Goal: Task Accomplishment & Management: Manage account settings

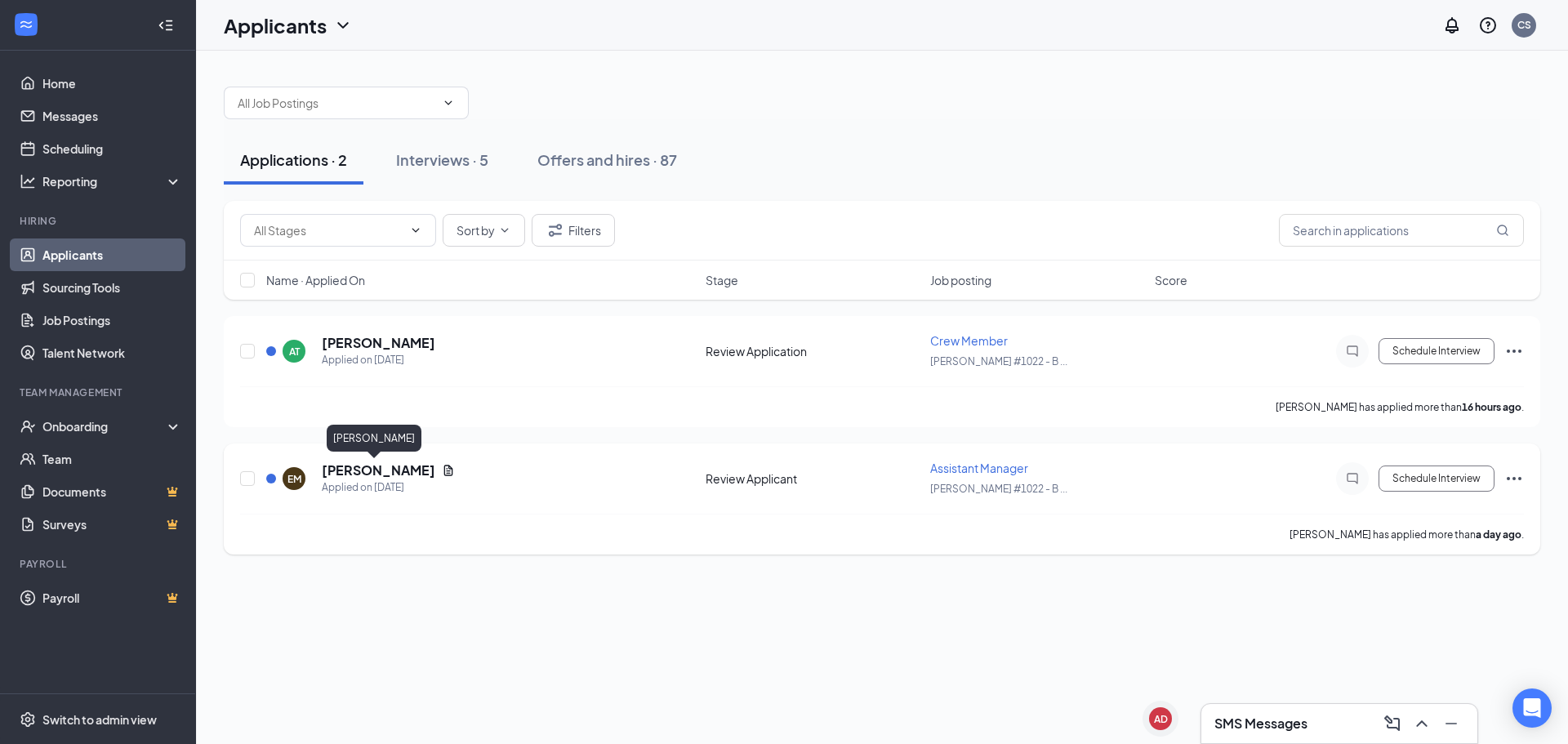
click at [371, 464] on h5 "[PERSON_NAME]" at bounding box center [378, 470] width 114 height 18
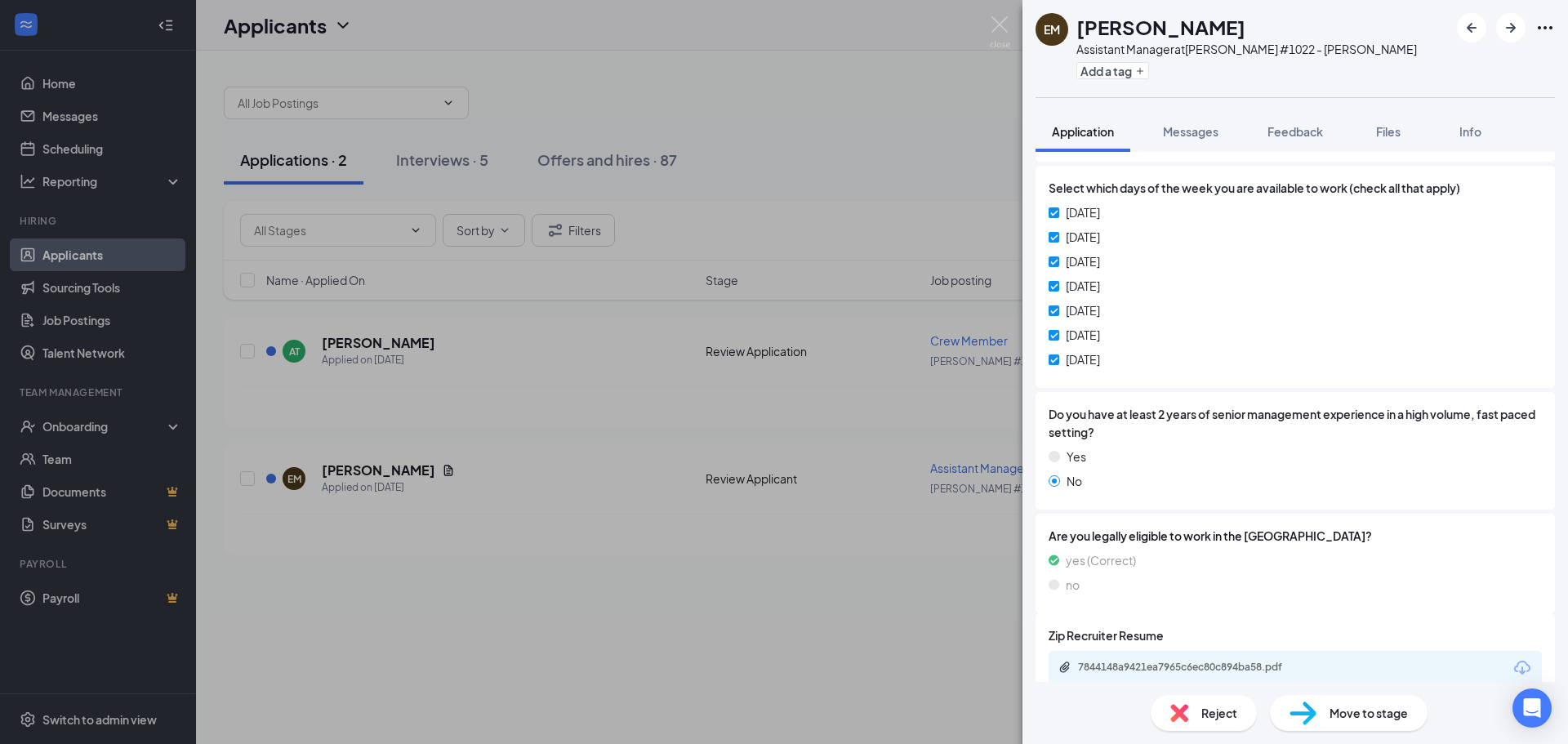
scroll to position [713, 0]
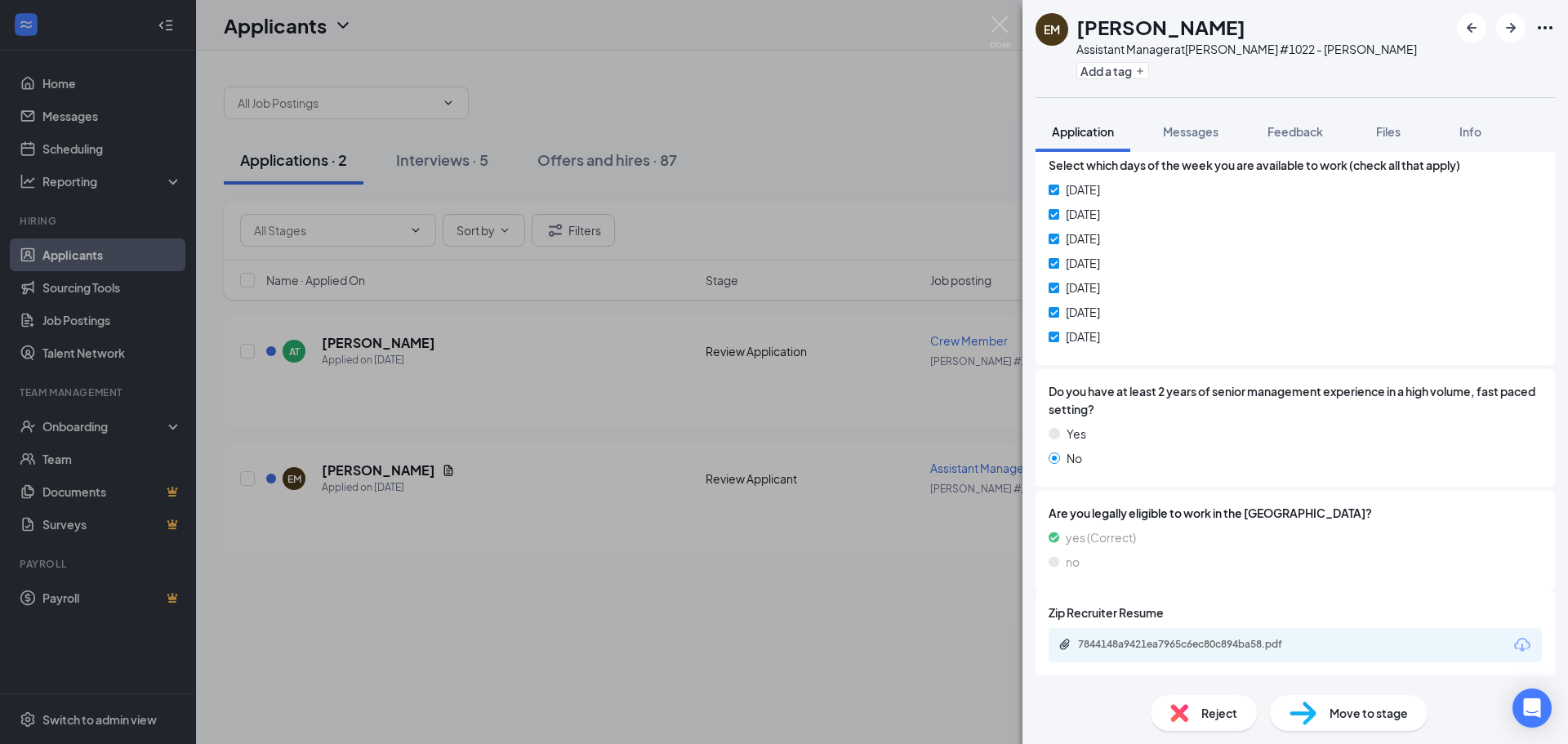
click at [1514, 650] on icon "Download" at bounding box center [1522, 645] width 16 height 13
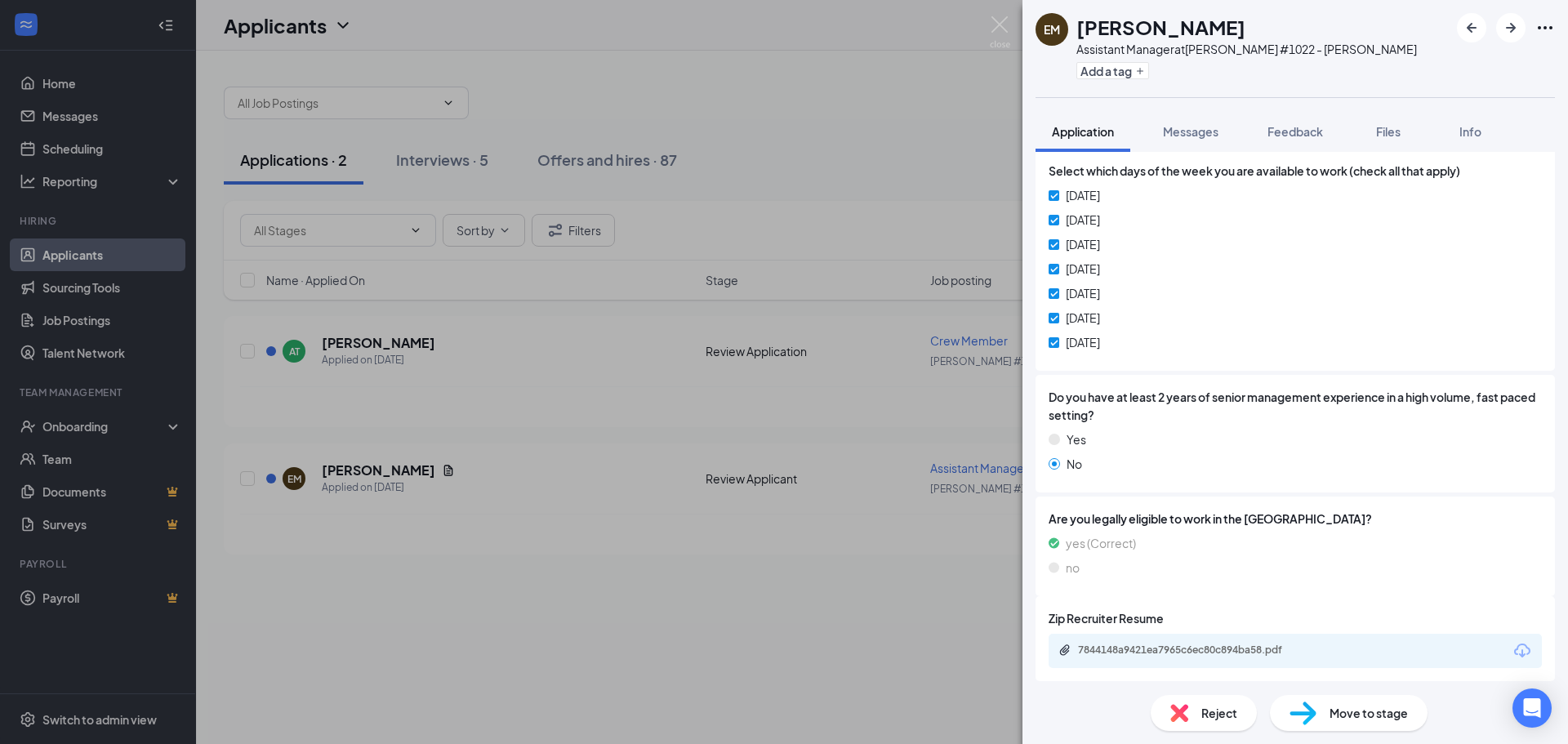
click at [441, 449] on div "EM [PERSON_NAME] Assistant Manager at [PERSON_NAME] #1022 - [PERSON_NAME] Add a…" at bounding box center [784, 372] width 1568 height 744
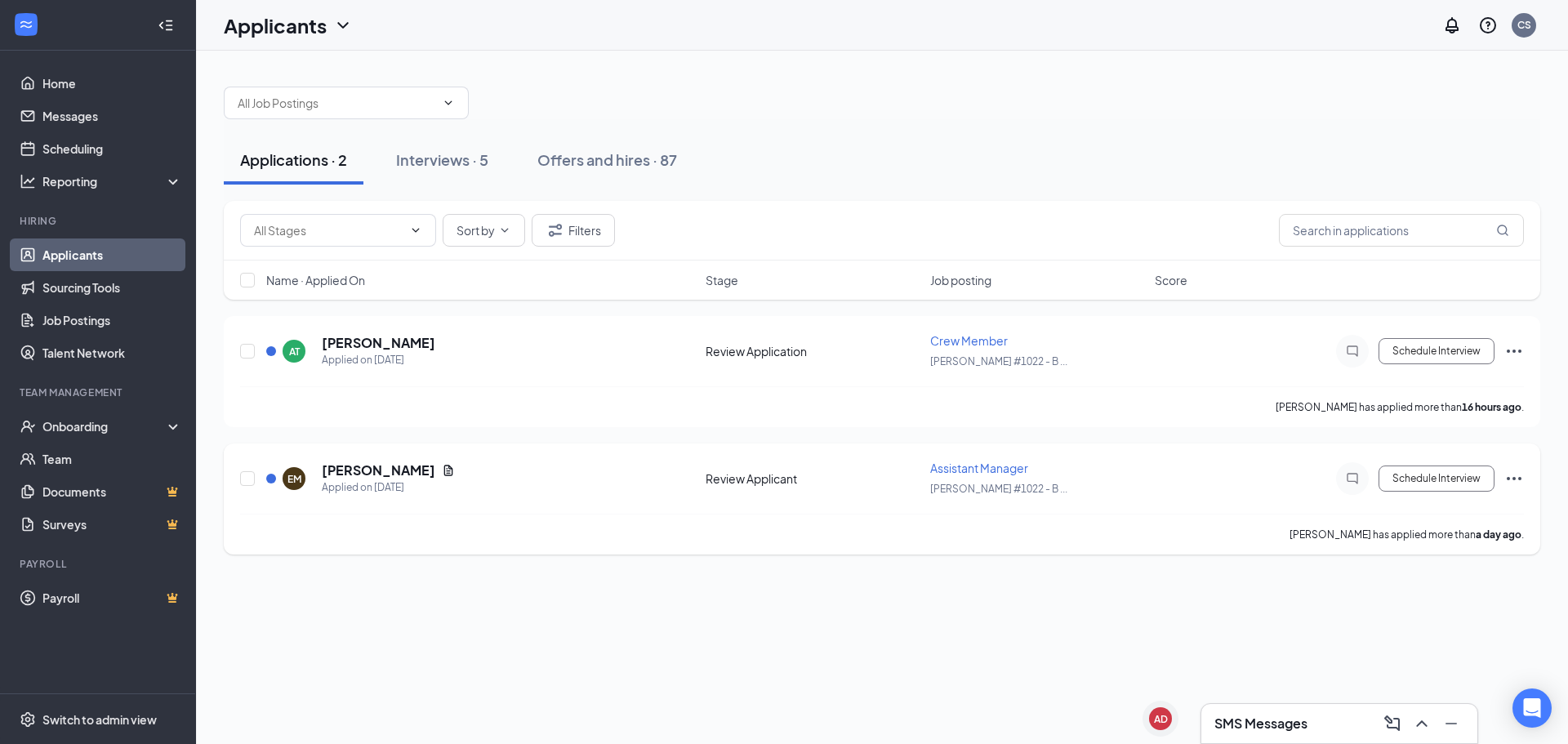
click at [442, 470] on icon "Document" at bounding box center [448, 471] width 13 height 13
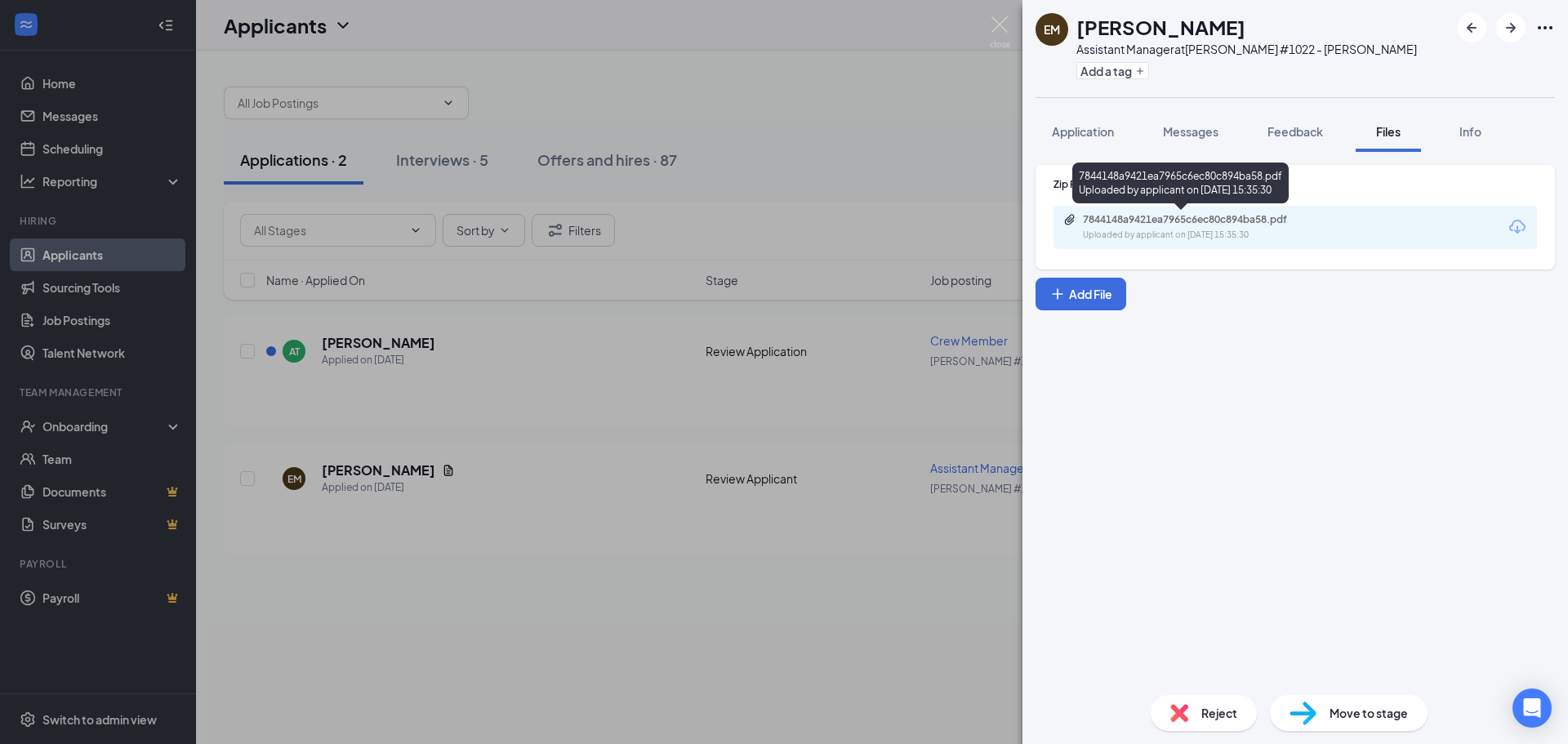
click at [1140, 226] on div "7844148a9421ea7965c6ec80c894ba58.pdf" at bounding box center [1196, 220] width 228 height 13
click at [1130, 132] on button "Application" at bounding box center [1083, 131] width 94 height 40
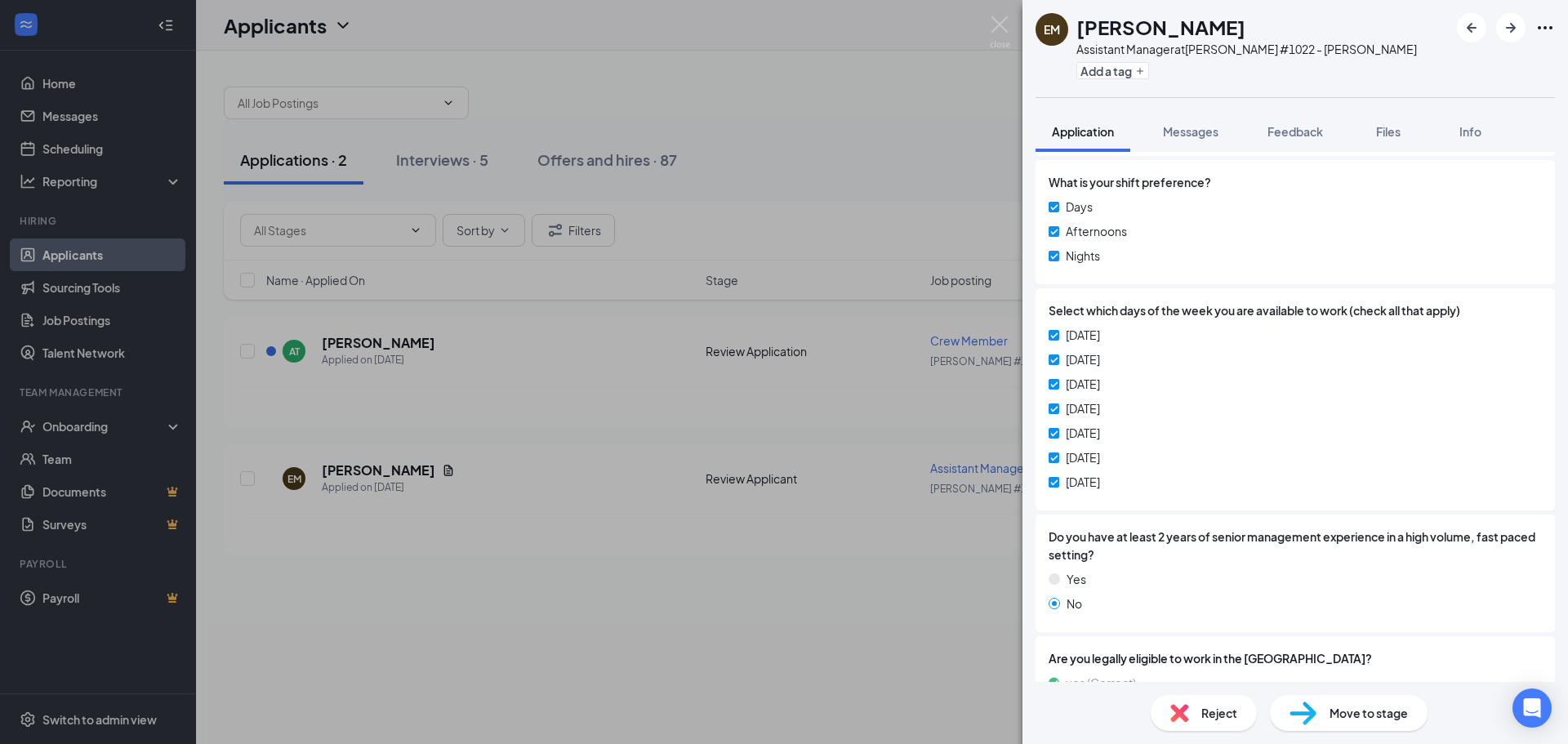
scroll to position [713, 0]
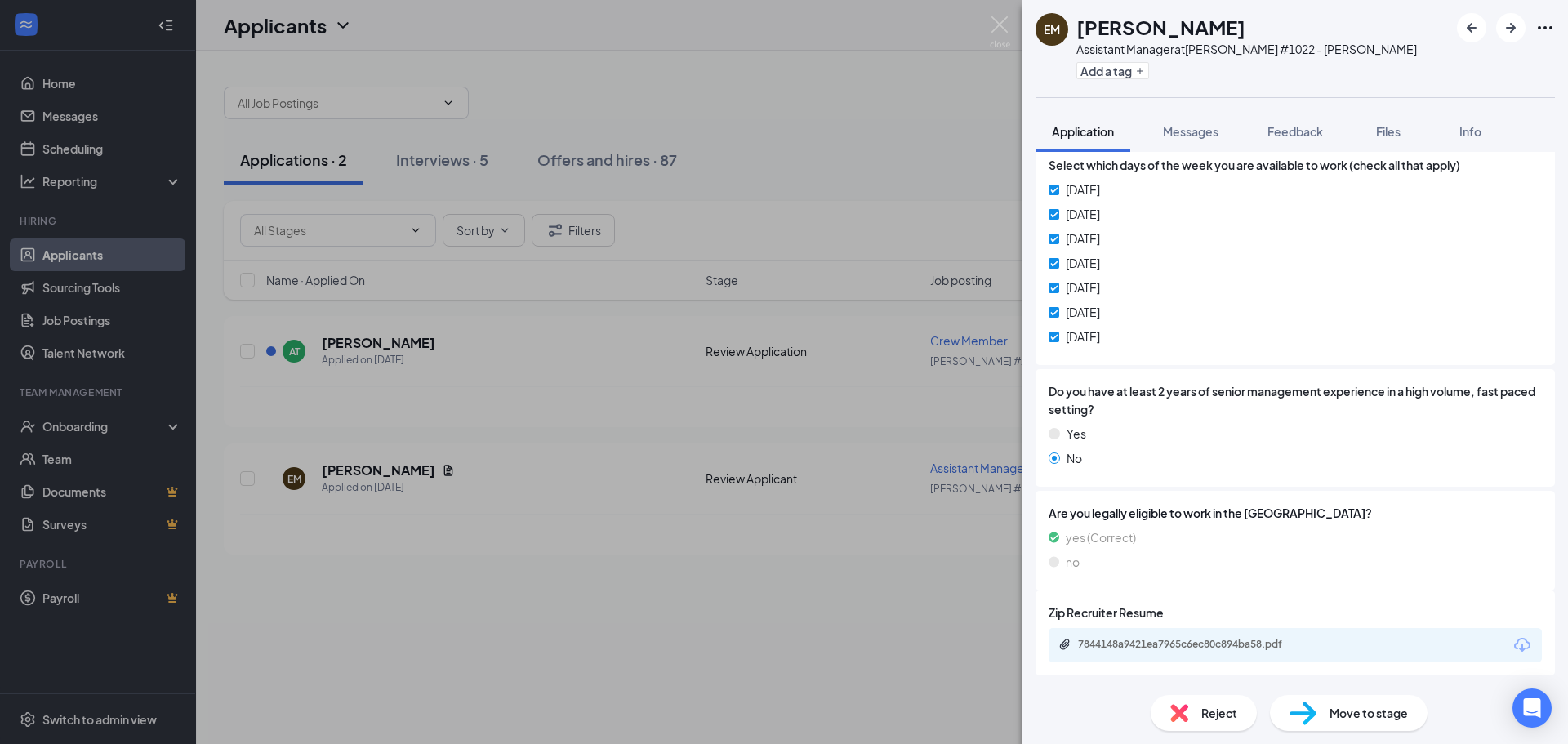
drag, startPoint x: 634, startPoint y: 597, endPoint x: 603, endPoint y: 597, distance: 31.0
click at [634, 597] on div "EM [PERSON_NAME] Assistant Manager at [PERSON_NAME] #1022 - [PERSON_NAME] Add a…" at bounding box center [784, 372] width 1568 height 744
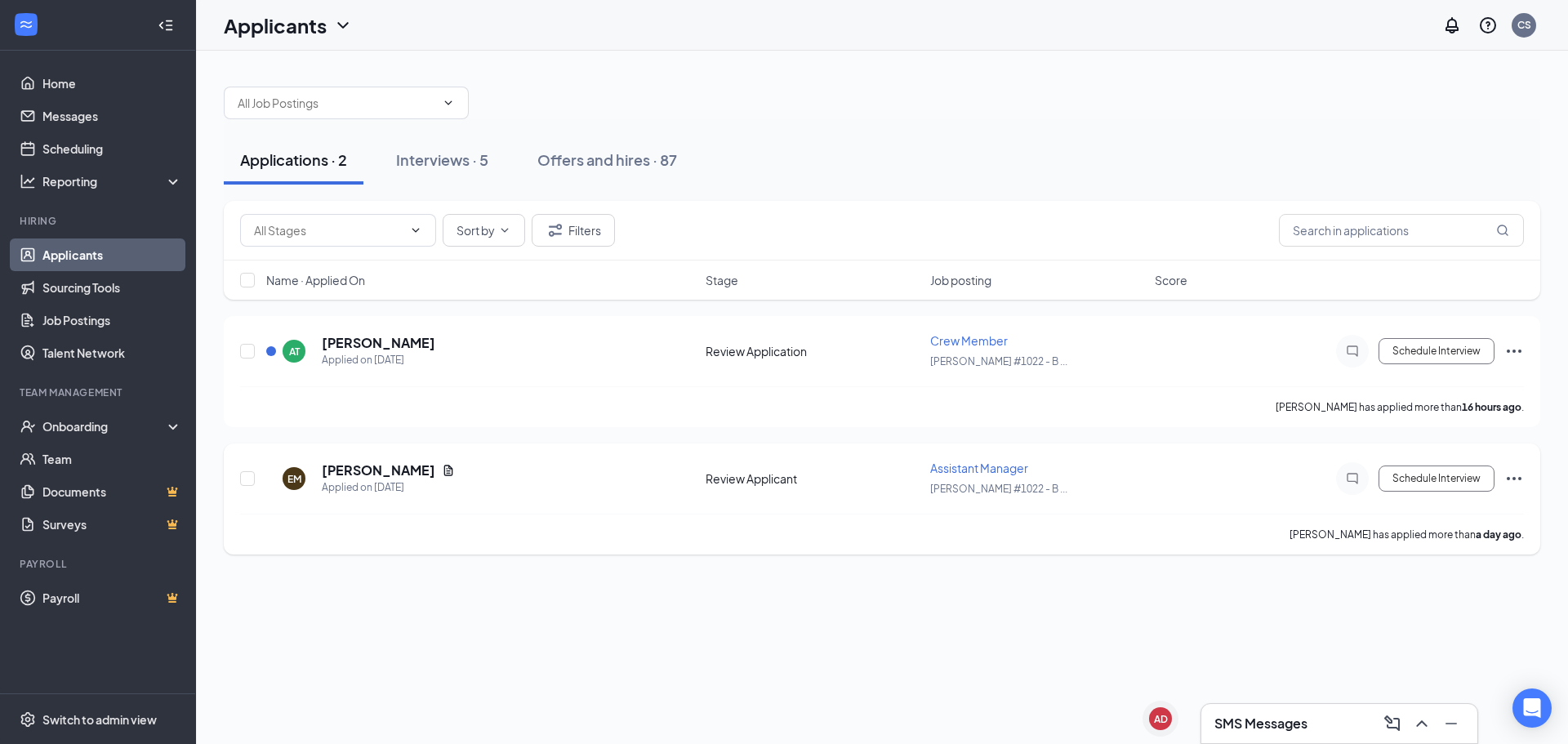
click at [1511, 474] on icon "Ellipses" at bounding box center [1513, 478] width 19 height 19
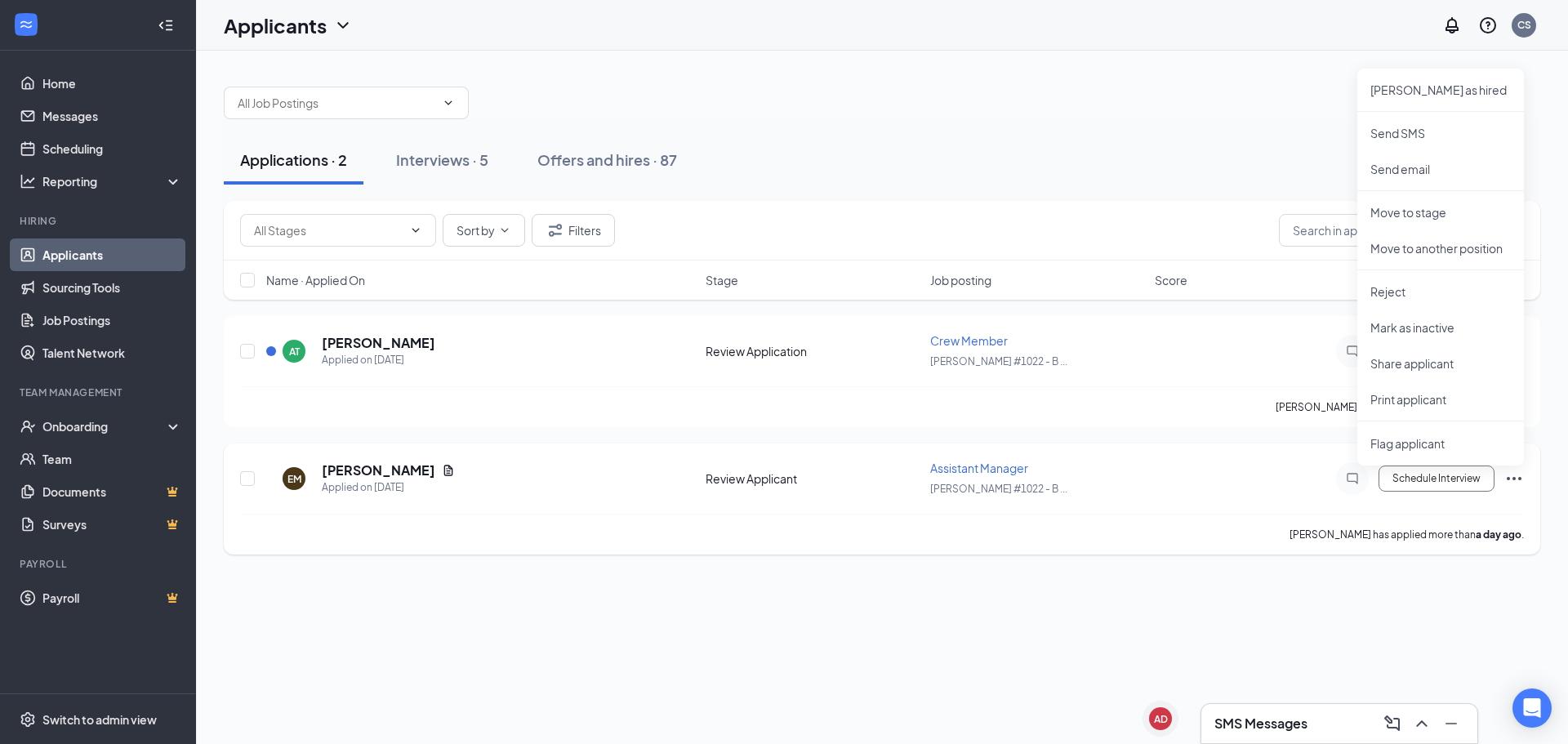
click at [1430, 491] on div "Schedule Interview" at bounding box center [1377, 479] width 294 height 33
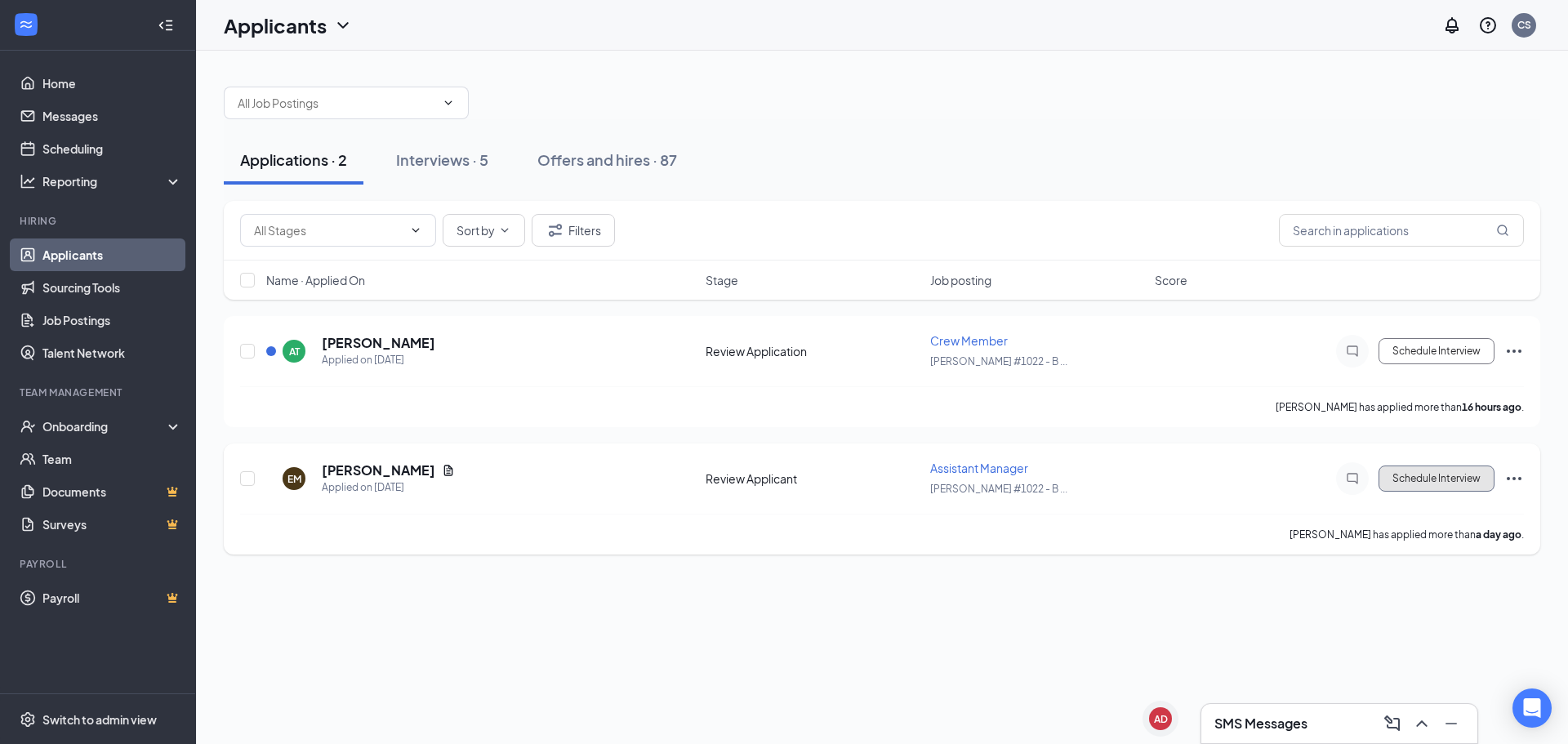
click at [1431, 484] on button "Schedule Interview" at bounding box center [1437, 478] width 116 height 26
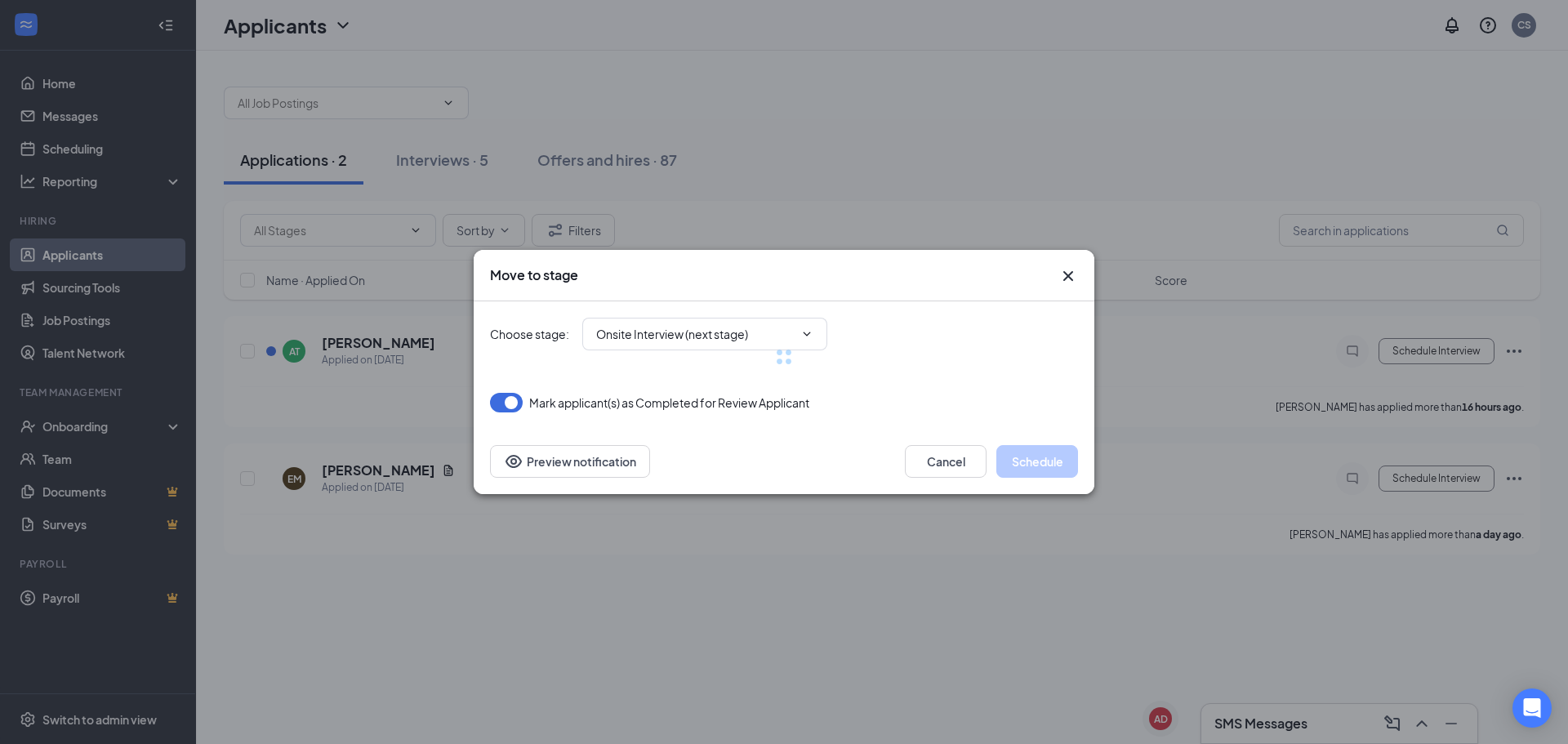
click at [753, 359] on div at bounding box center [784, 357] width 588 height 111
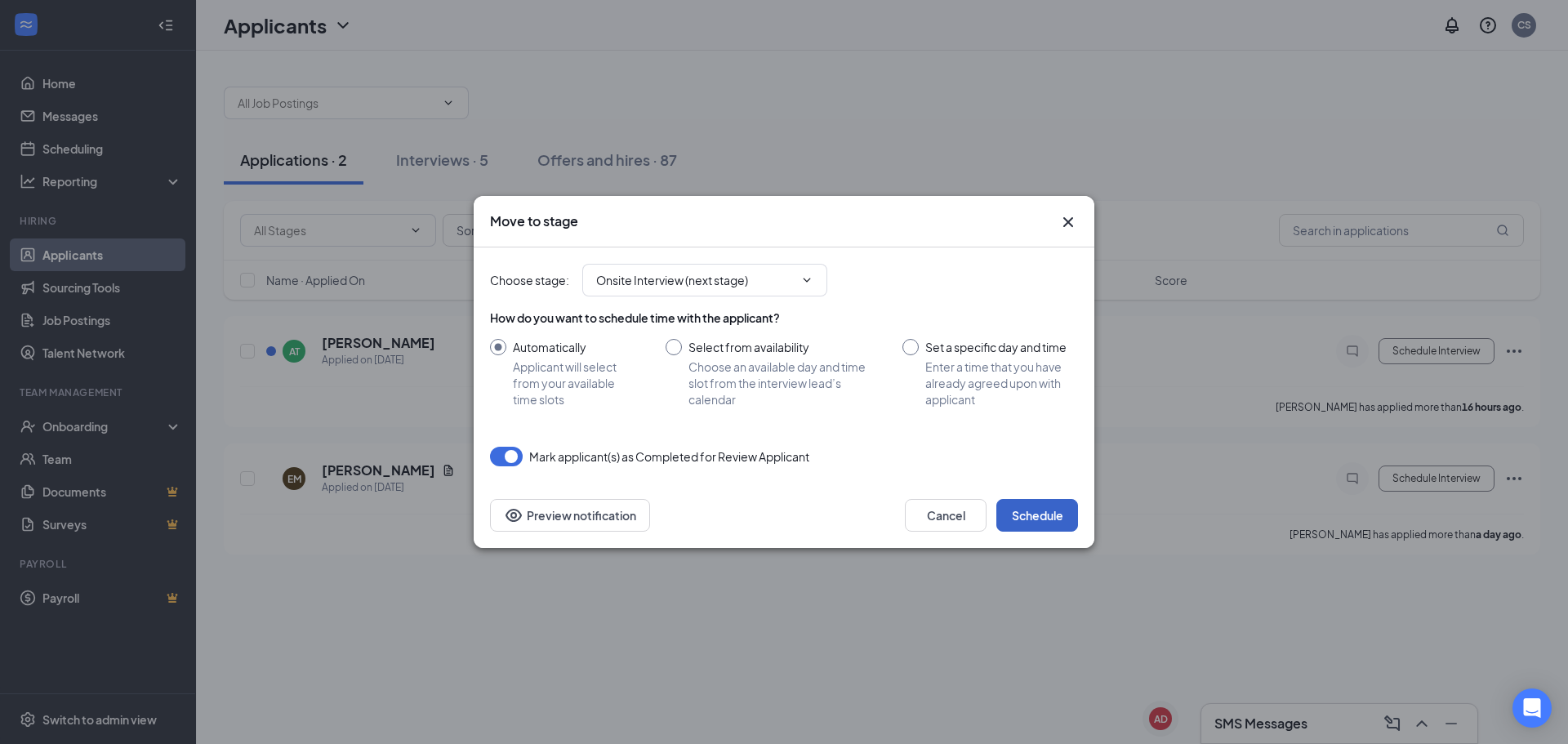
click at [1059, 517] on button "Schedule" at bounding box center [1036, 515] width 82 height 33
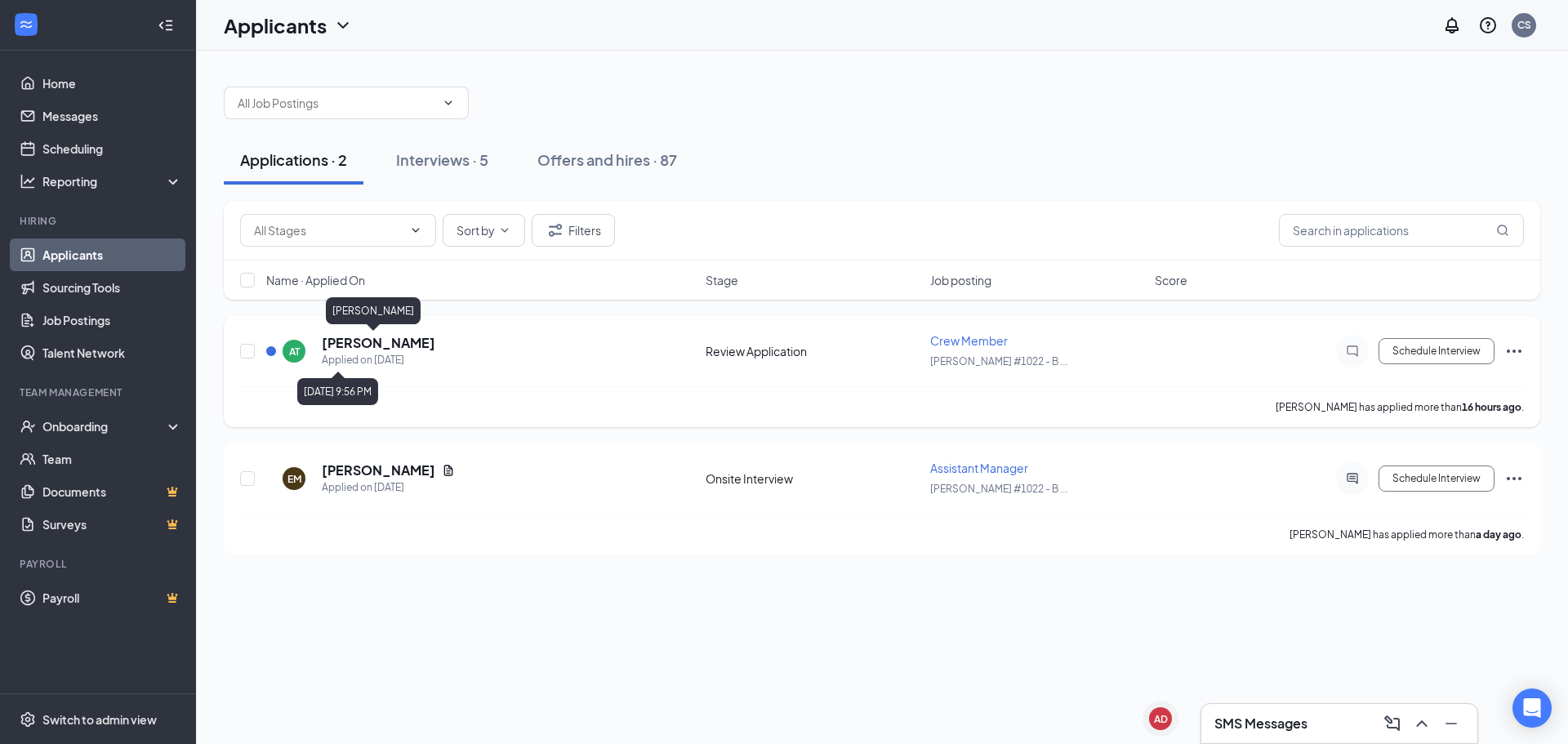
click at [343, 346] on h5 "[PERSON_NAME]" at bounding box center [378, 342] width 114 height 18
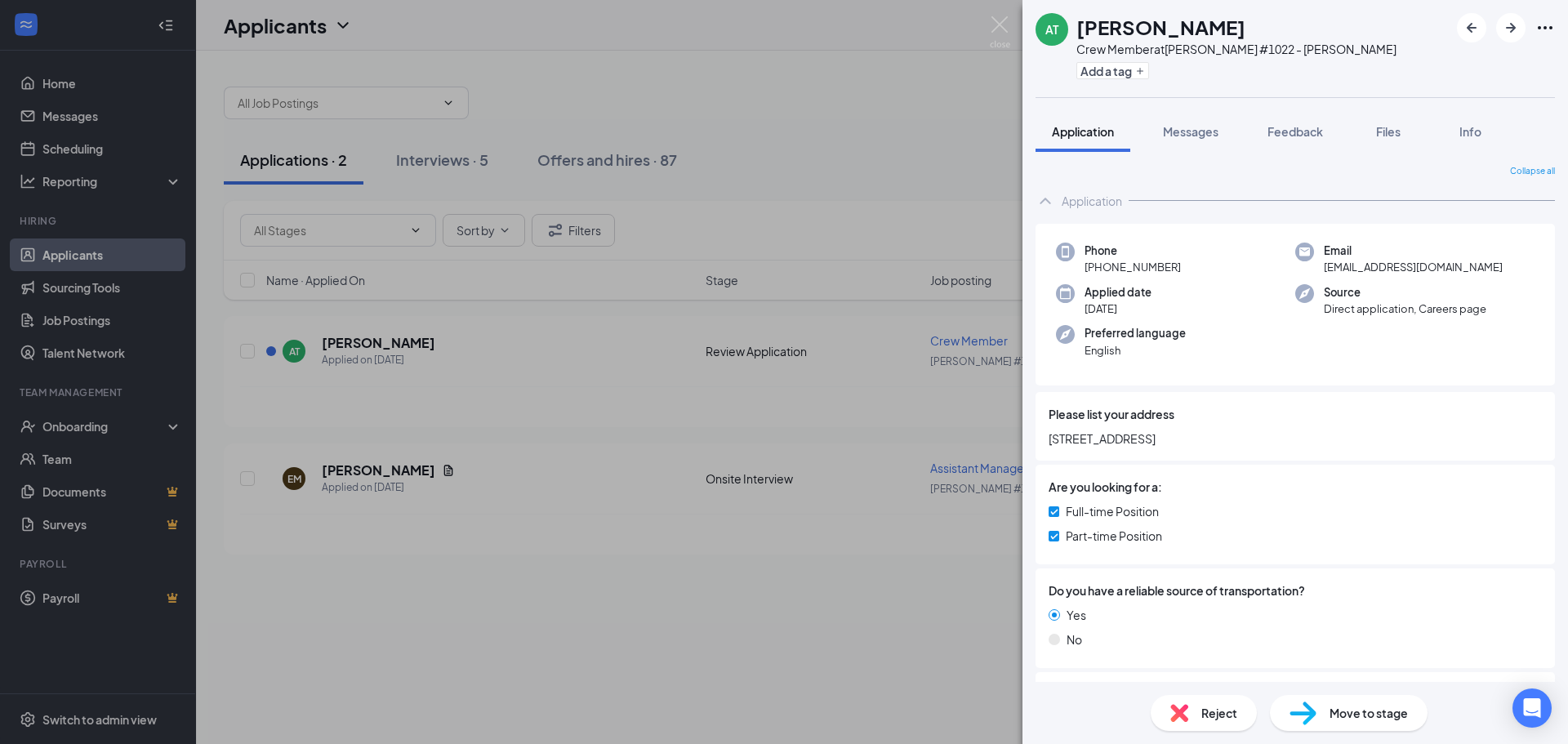
click at [858, 86] on div "AT [PERSON_NAME] Crew Member at [PERSON_NAME] #1022 - [PERSON_NAME] Add a tag A…" at bounding box center [784, 372] width 1568 height 744
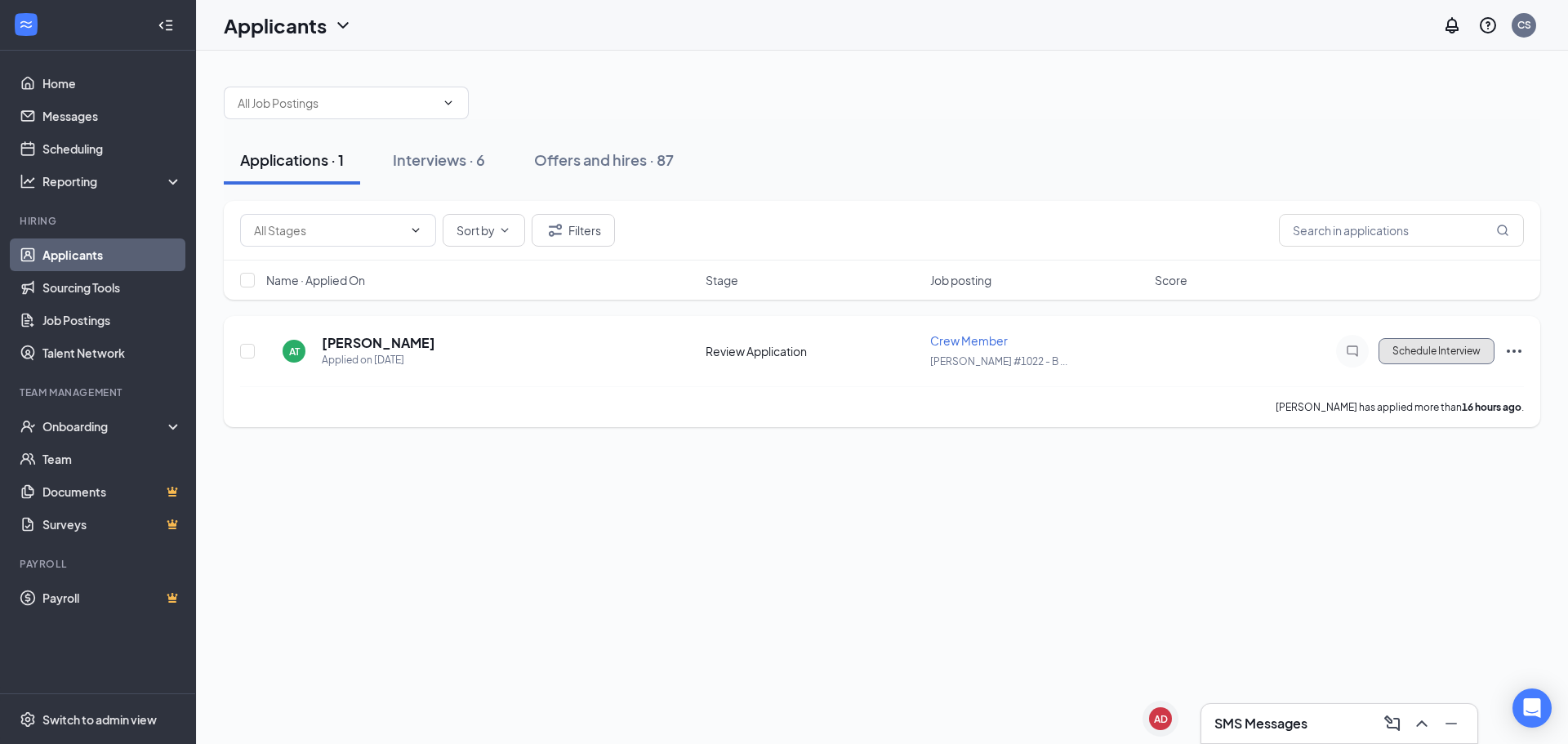
click at [1404, 353] on button "Schedule Interview" at bounding box center [1437, 351] width 116 height 26
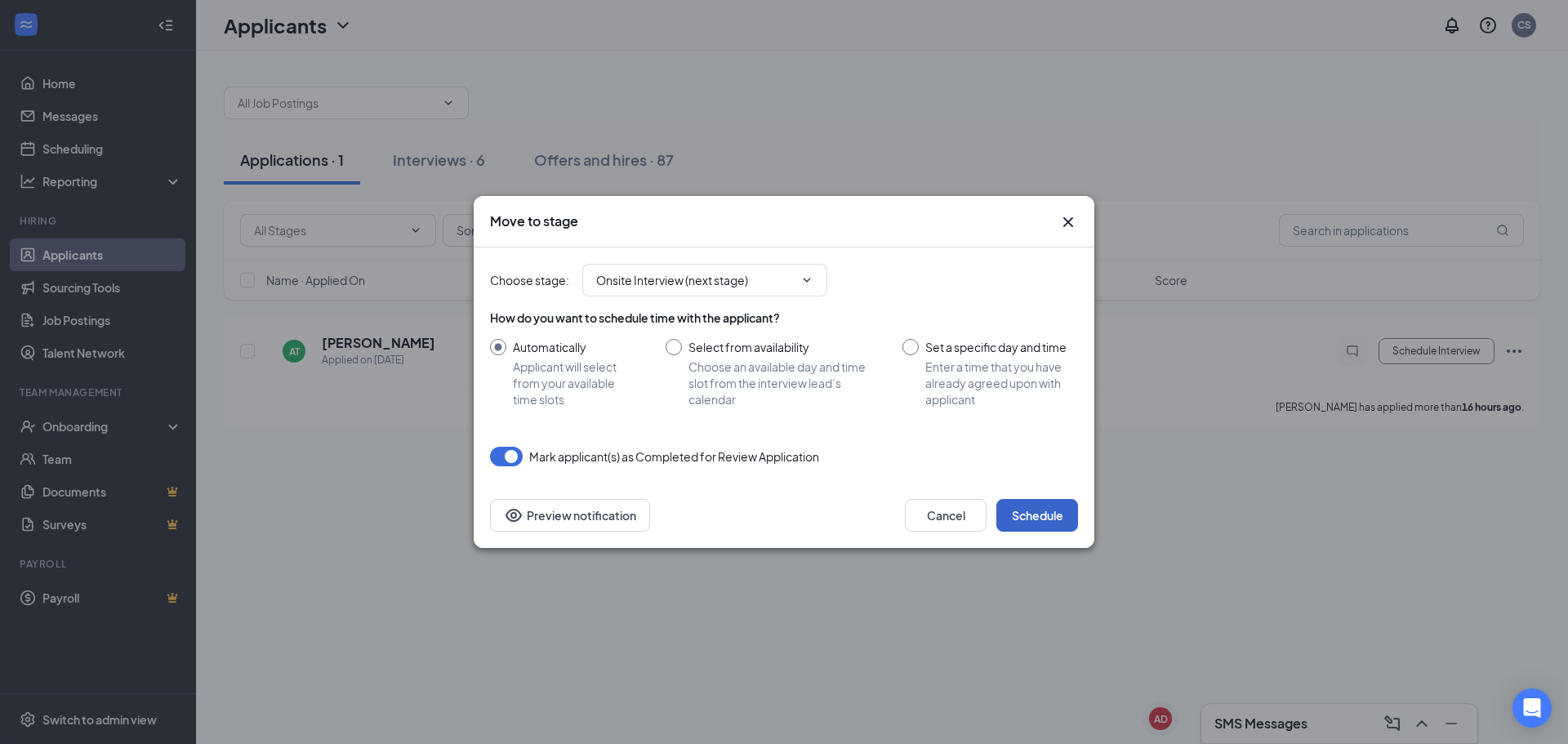
click at [1041, 500] on button "Schedule" at bounding box center [1036, 515] width 82 height 33
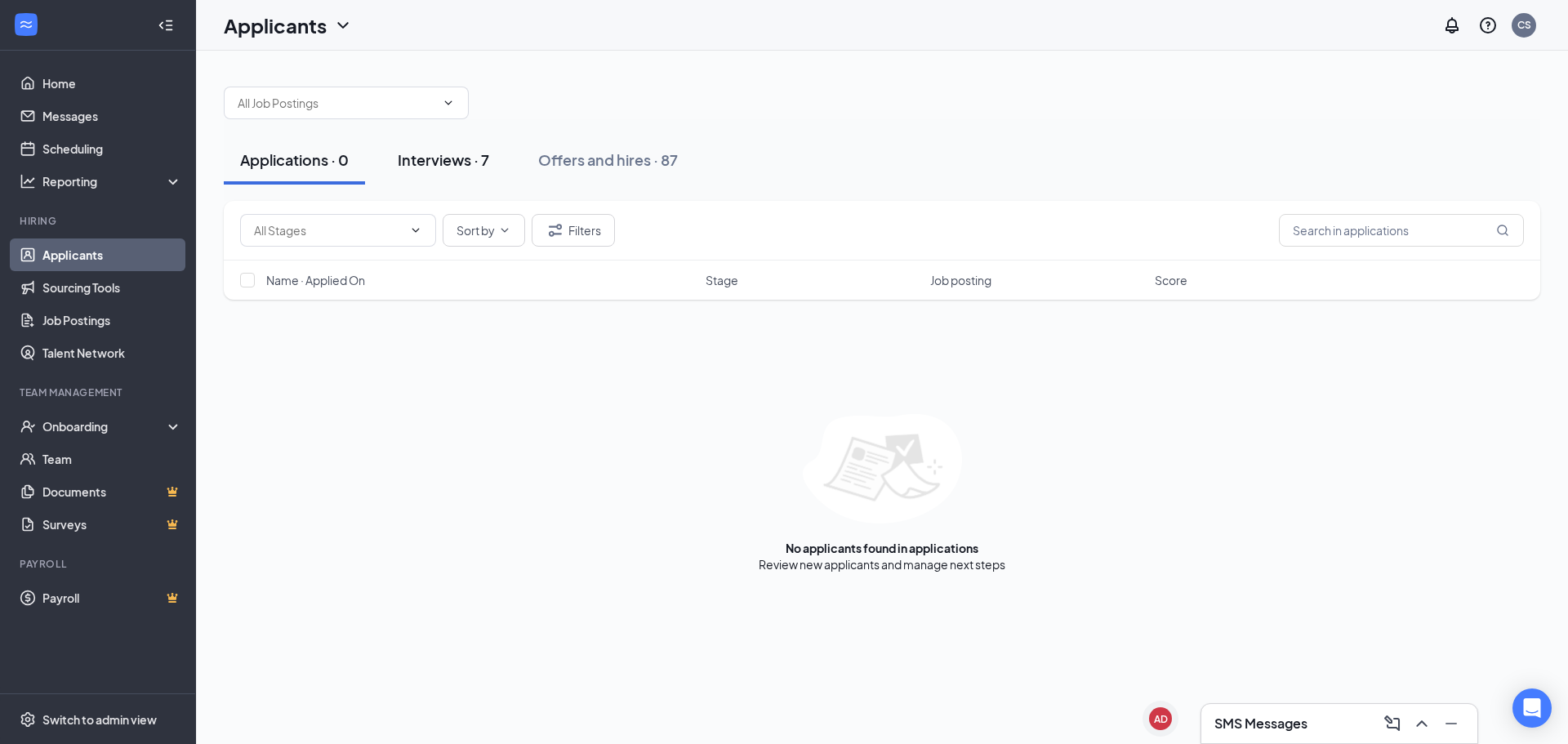
click at [462, 146] on button "Interviews · 7" at bounding box center [443, 160] width 124 height 49
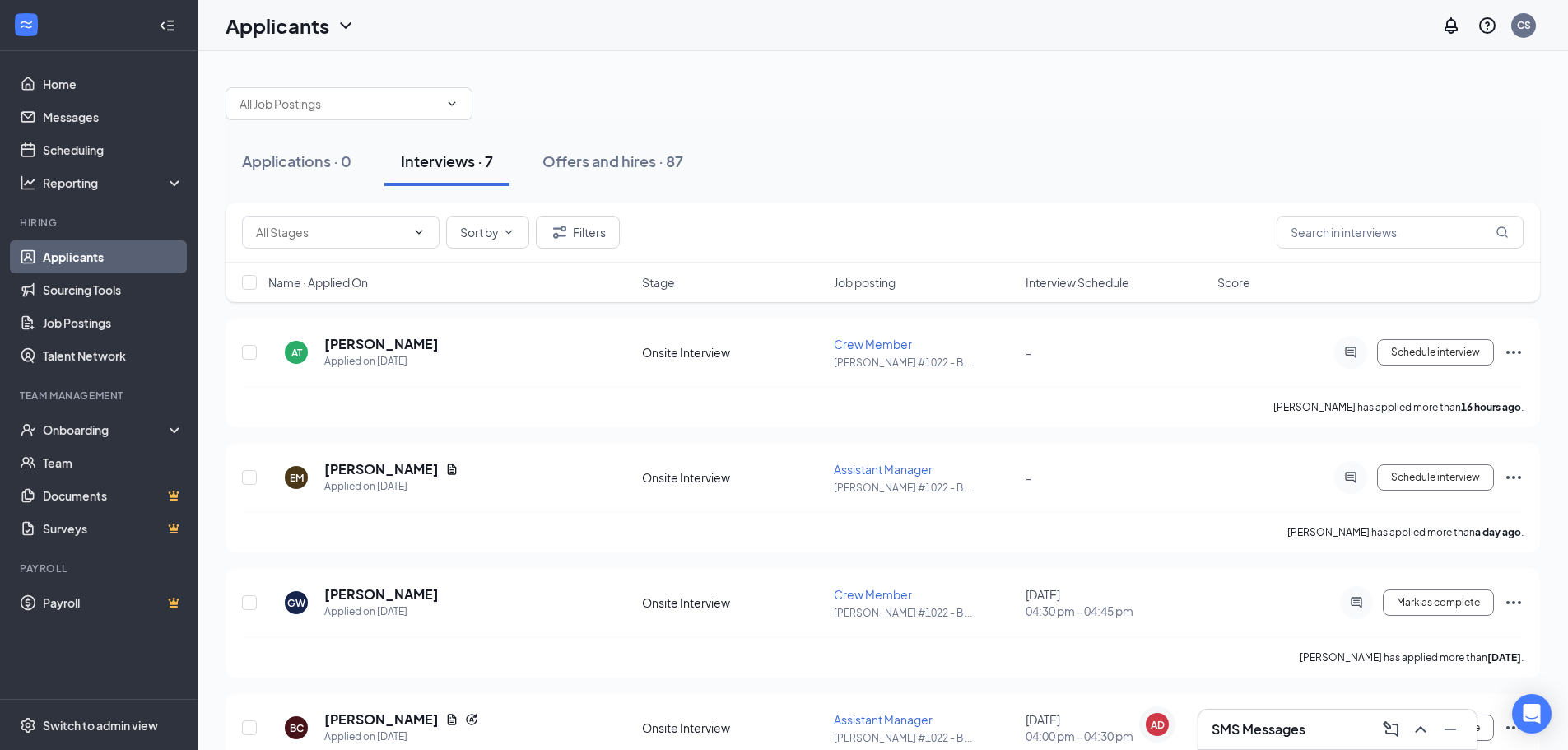
click at [1039, 279] on span "Interview Schedule" at bounding box center [1078, 282] width 104 height 16
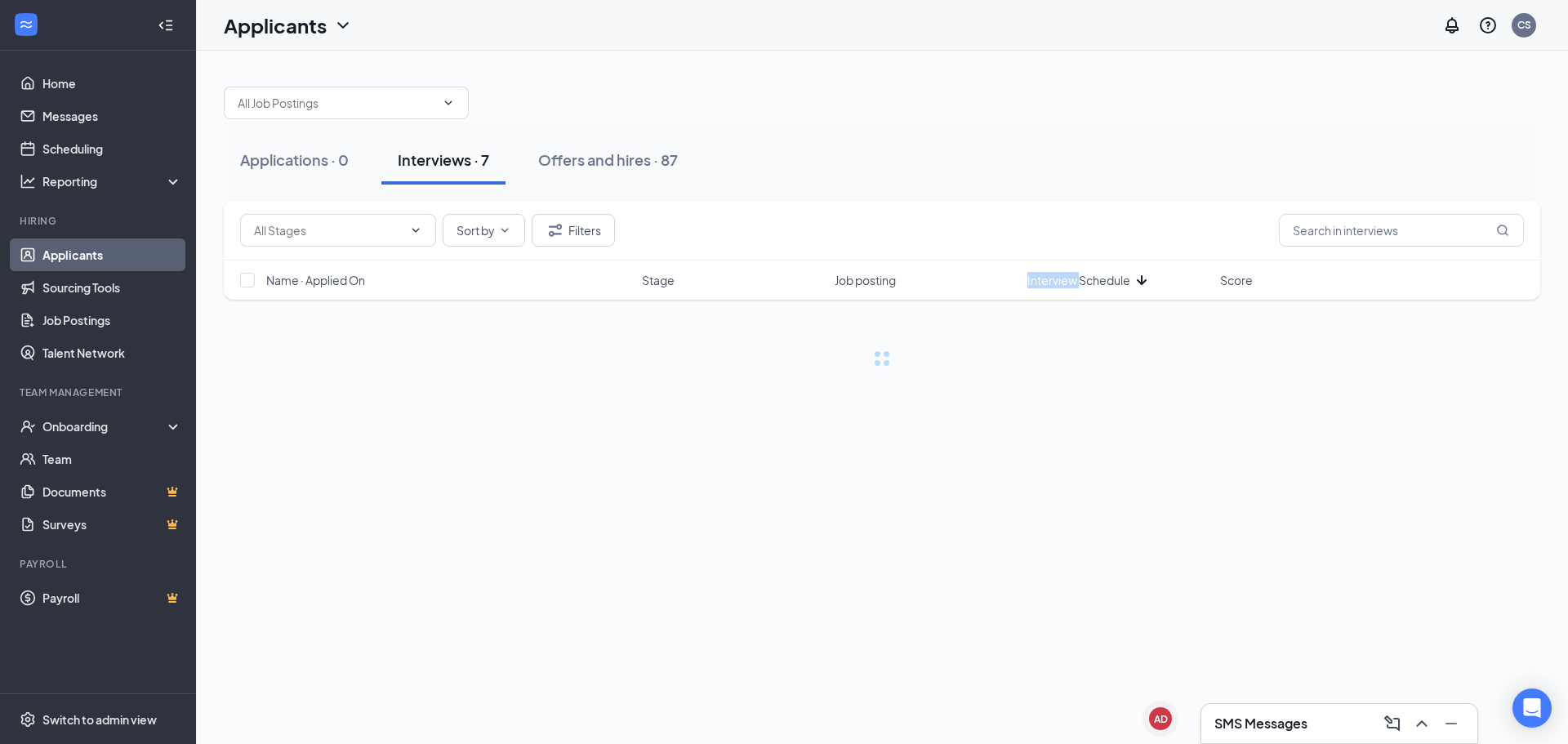
click at [1030, 276] on span "Interview Schedule" at bounding box center [1078, 280] width 103 height 16
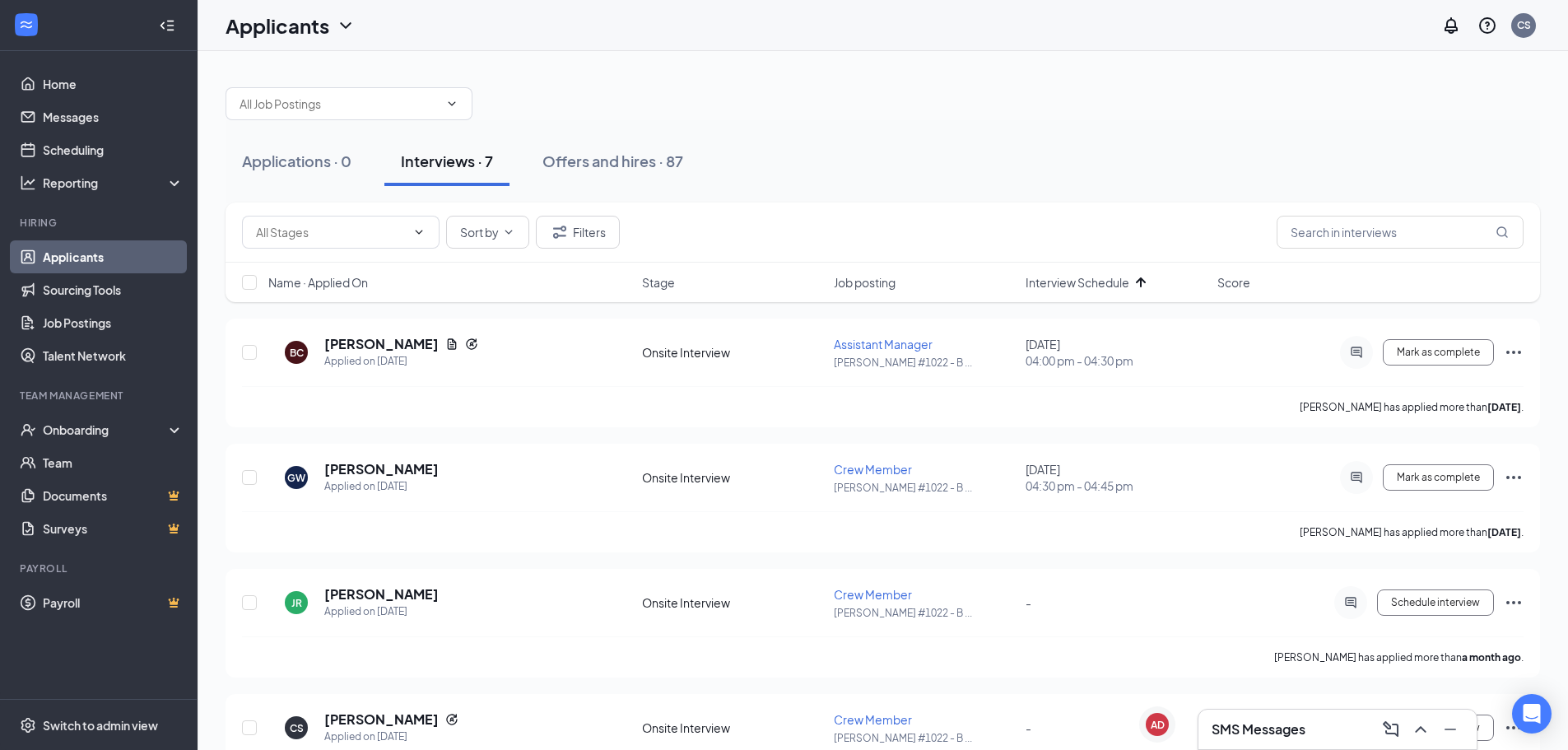
click at [1030, 141] on div "Applications · 0 Interviews · 7 Offers and hires · 87" at bounding box center [883, 161] width 1315 height 49
click at [1108, 273] on div "Name · Applied On Stage Job posting Interview Schedule Score" at bounding box center [883, 282] width 1315 height 40
click at [1107, 283] on span "Interview Schedule" at bounding box center [1078, 282] width 104 height 16
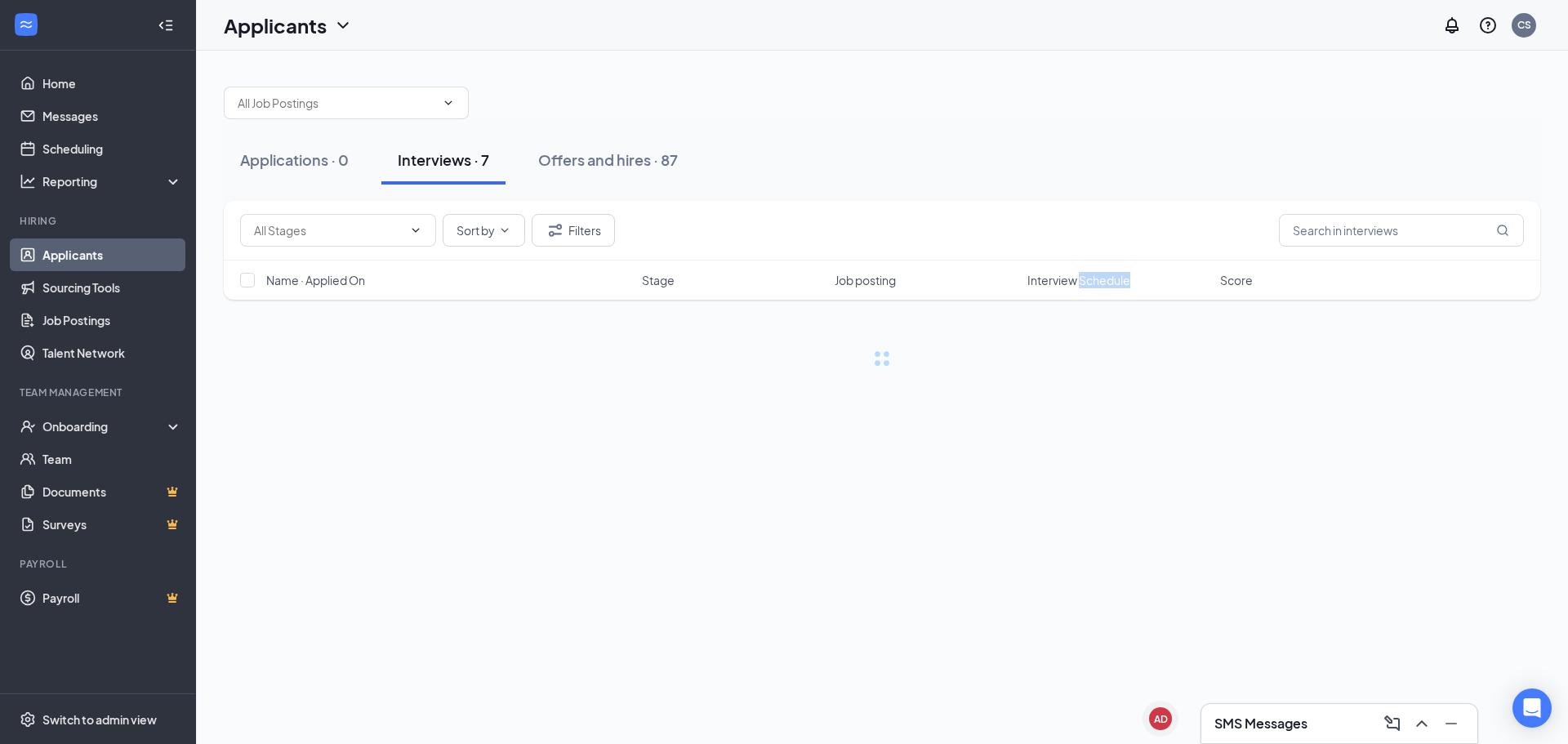
click at [1098, 281] on span "Interview Schedule" at bounding box center [1078, 280] width 103 height 16
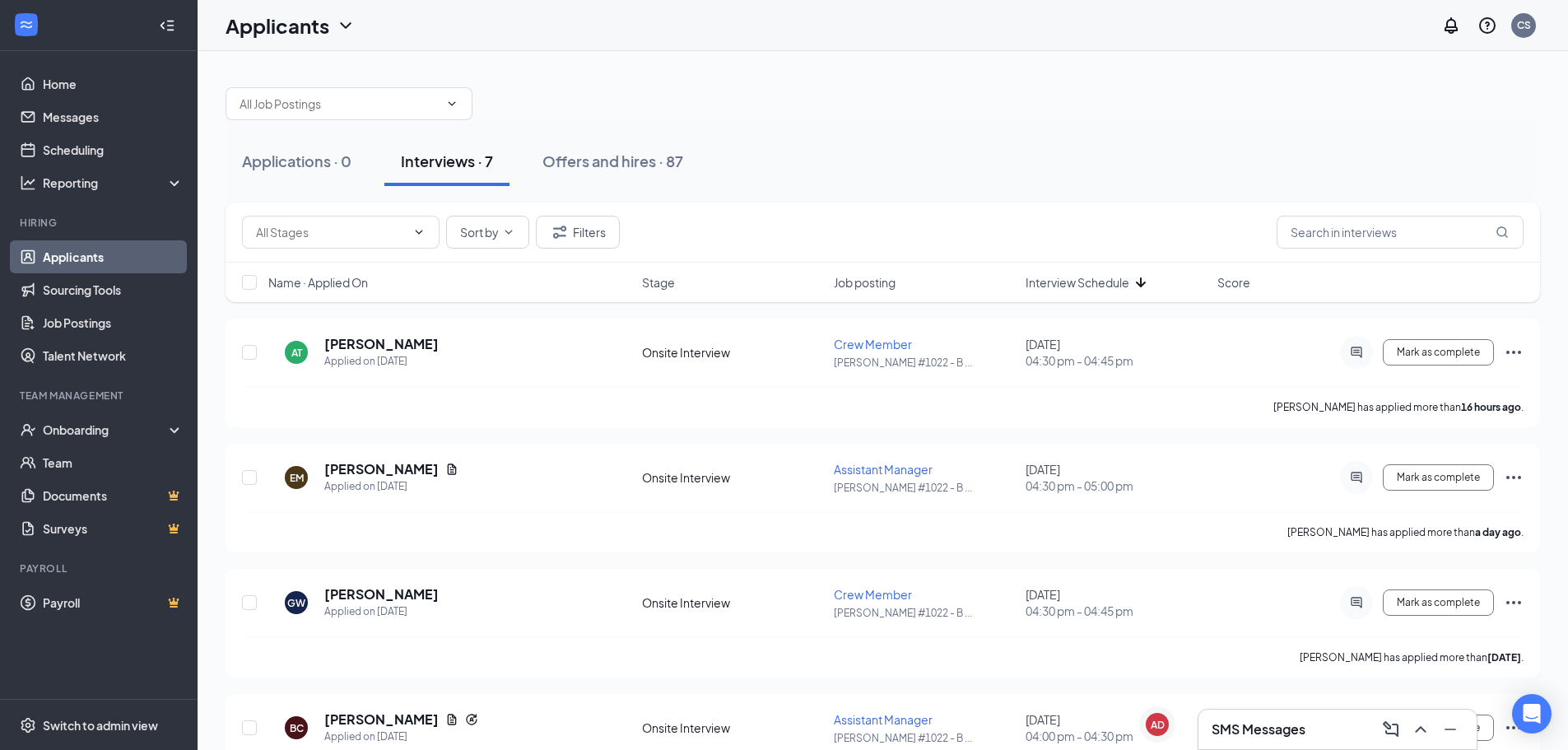
click at [1085, 147] on div "Applications · 0 Interviews · 7 Offers and hires · 87" at bounding box center [883, 161] width 1315 height 49
click at [1071, 279] on span "Interview Schedule" at bounding box center [1078, 282] width 104 height 16
